Goal: Transaction & Acquisition: Purchase product/service

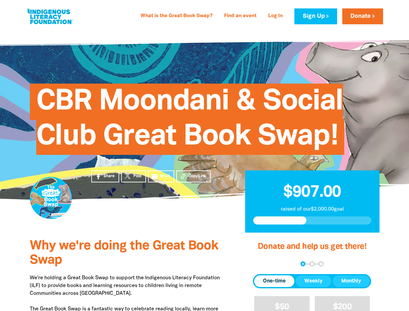
click at [204, 155] on span "CBR Moondani & Social Club Great Book Swap!" at bounding box center [189, 121] width 307 height 66
click at [193, 176] on span "Copy Link" at bounding box center [197, 176] width 18 height 6
click at [261, 264] on div "arrow_back Back Step 1 Step 2 Step 3" at bounding box center [312, 263] width 118 height 5
click at [303, 263] on div "Navigate to step 1 of 3 to enter your donation amount" at bounding box center [303, 264] width 2 height 2
click at [274, 281] on span "One-time" at bounding box center [274, 281] width 23 height 8
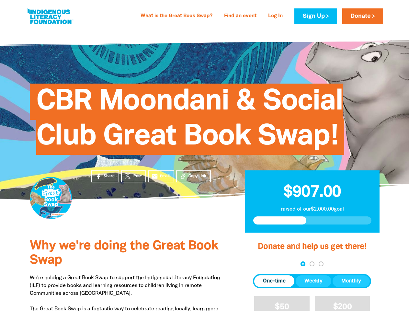
click at [313, 281] on span "Weekly" at bounding box center [313, 281] width 18 height 8
click at [351, 281] on span "Monthly" at bounding box center [351, 281] width 20 height 8
